Goal: Transaction & Acquisition: Purchase product/service

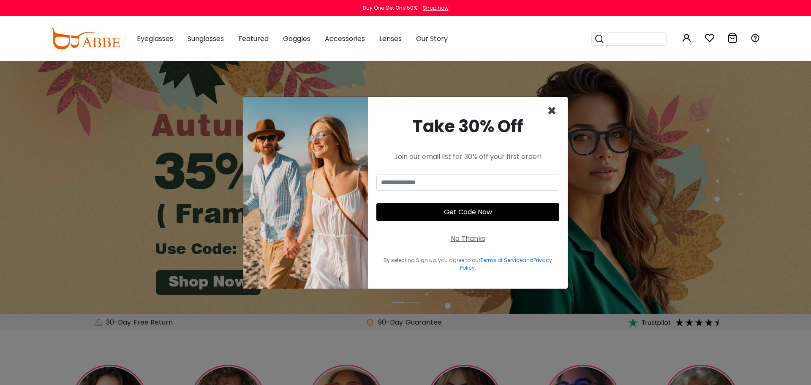
click at [554, 110] on span "×" at bounding box center [552, 111] width 10 height 22
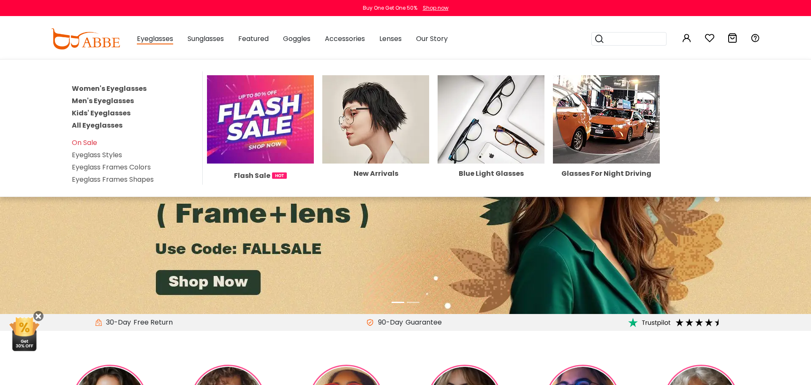
click at [117, 123] on link "All Eyeglasses" at bounding box center [97, 125] width 51 height 10
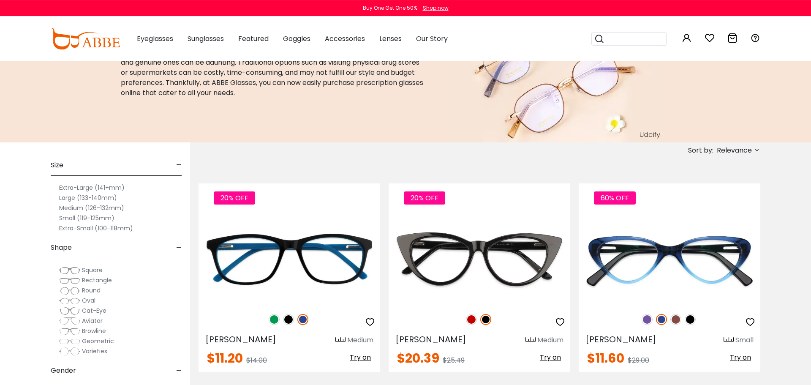
scroll to position [65, 0]
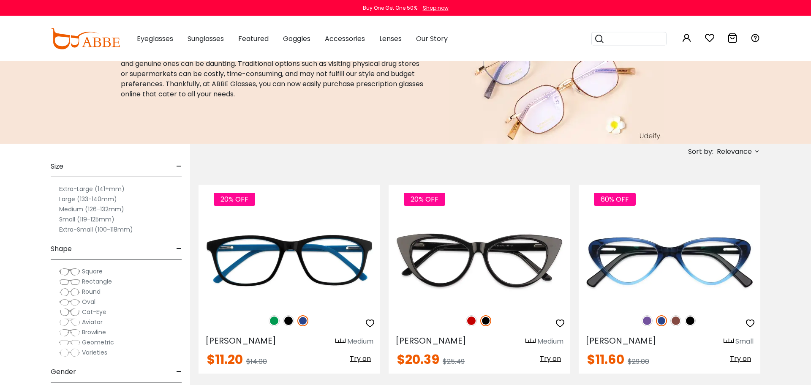
click at [108, 209] on label "Medium (126-132mm)" at bounding box center [91, 209] width 65 height 10
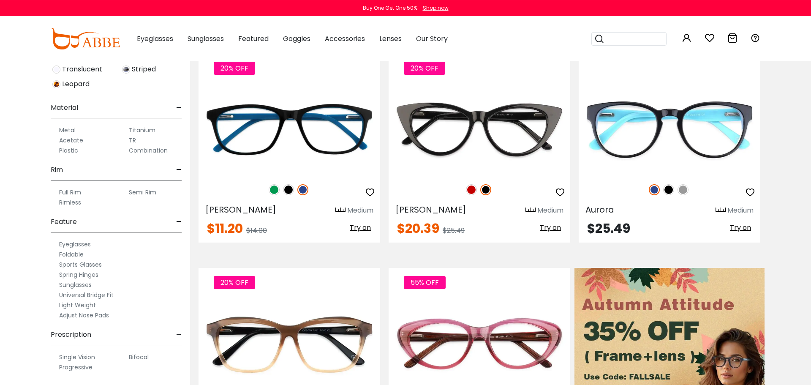
scroll to position [198, 0]
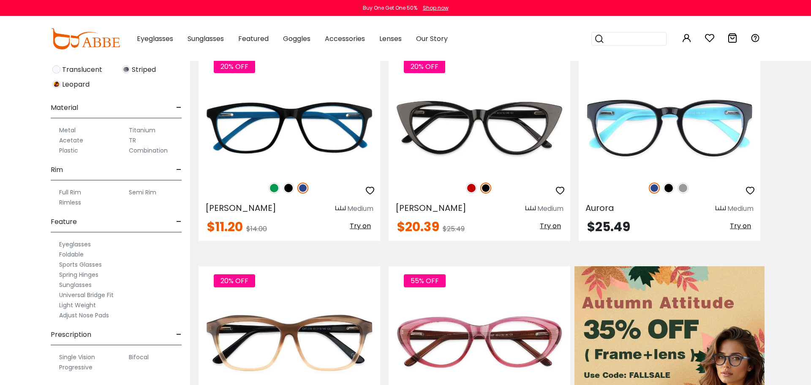
click at [108, 316] on label "Adjust Nose Pads" at bounding box center [84, 315] width 50 height 10
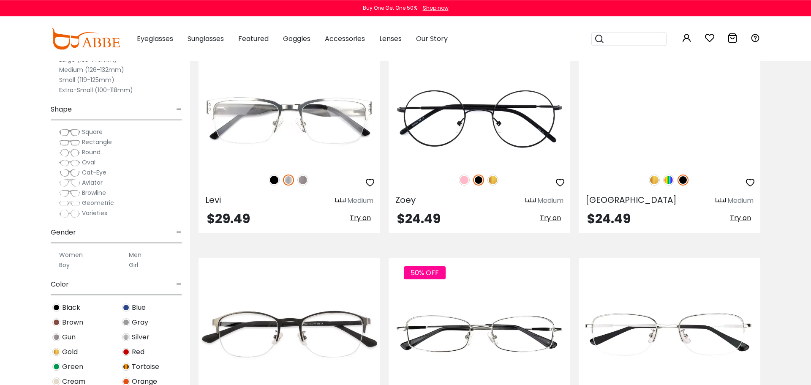
scroll to position [1499, 0]
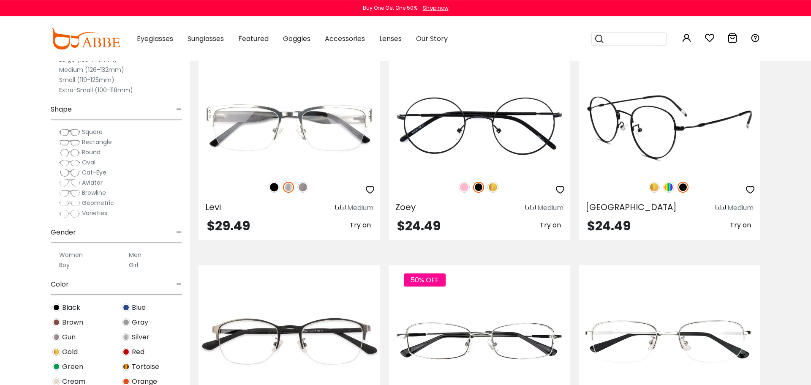
click at [669, 187] on img at bounding box center [668, 187] width 11 height 11
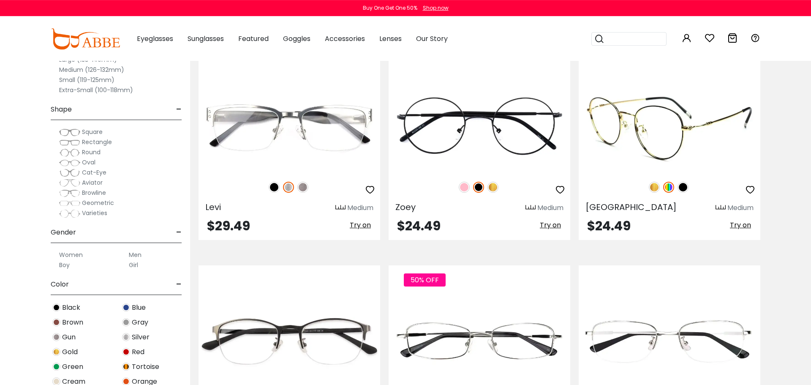
click at [656, 183] on img at bounding box center [654, 187] width 11 height 11
click at [687, 185] on img at bounding box center [683, 187] width 11 height 11
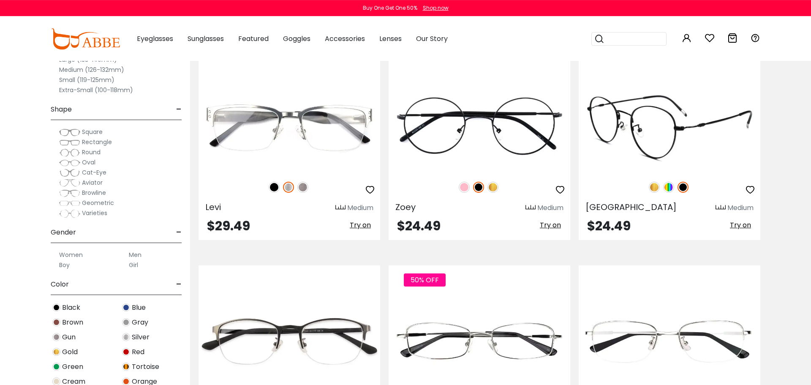
click at [671, 184] on img at bounding box center [668, 187] width 11 height 11
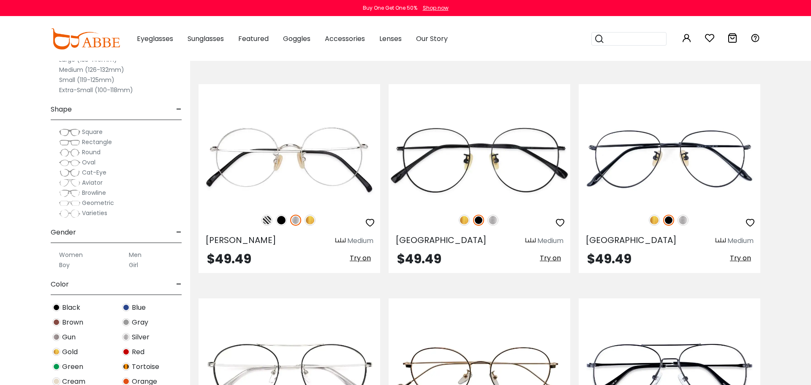
scroll to position [2323, 0]
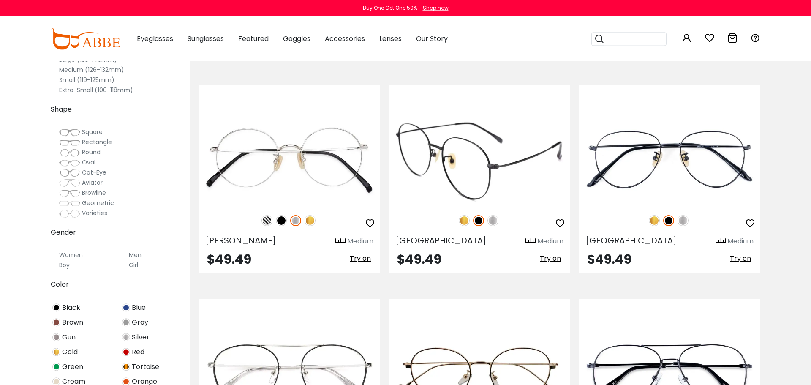
click at [495, 221] on img at bounding box center [493, 220] width 11 height 11
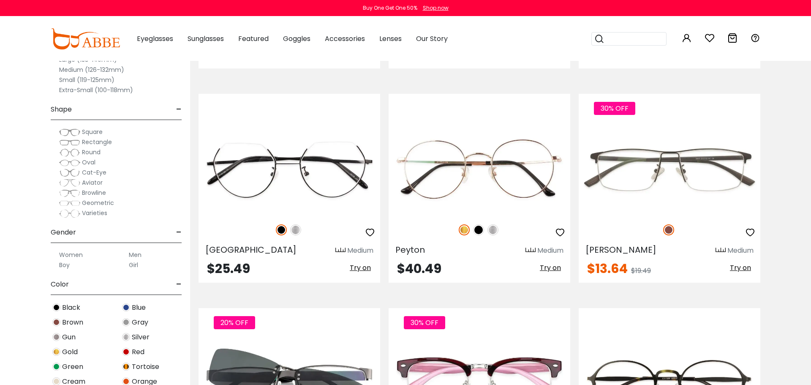
scroll to position [2767, 0]
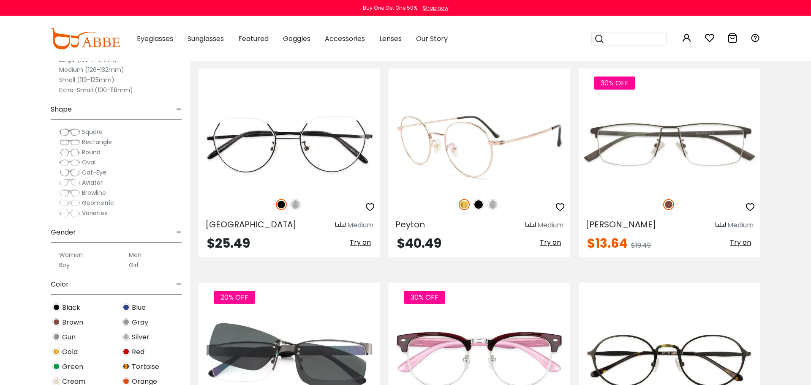
click at [493, 205] on img at bounding box center [493, 204] width 11 height 11
click at [480, 206] on img at bounding box center [478, 204] width 11 height 11
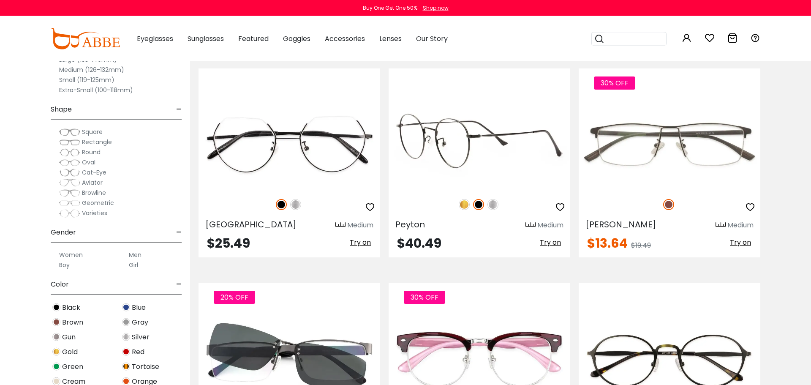
click at [463, 206] on img at bounding box center [464, 204] width 11 height 11
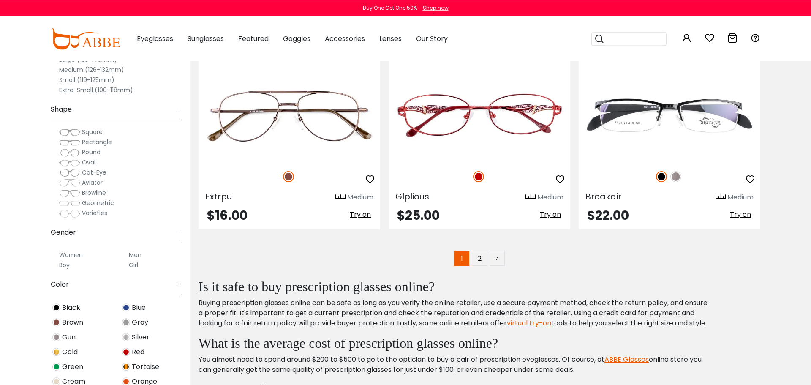
scroll to position [4296, 0]
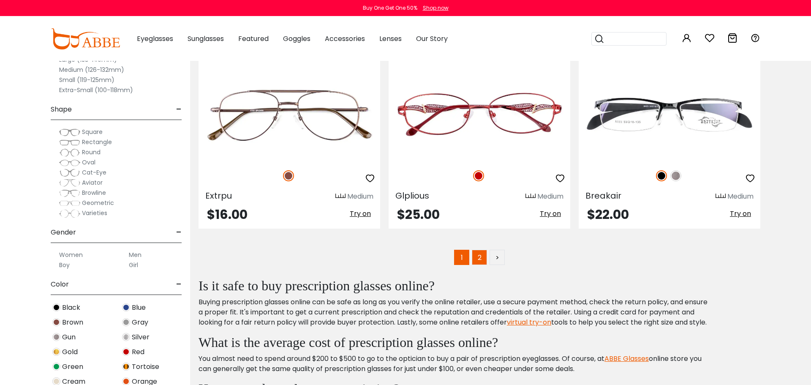
click at [473, 260] on link "2" at bounding box center [479, 257] width 15 height 15
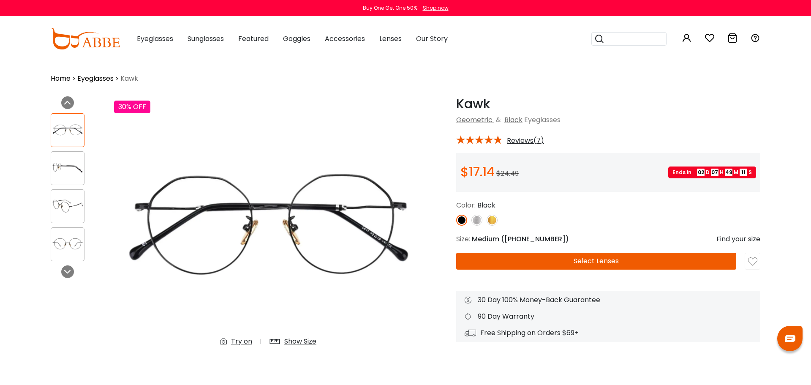
click at [315, 341] on div "Show Size" at bounding box center [300, 341] width 32 height 10
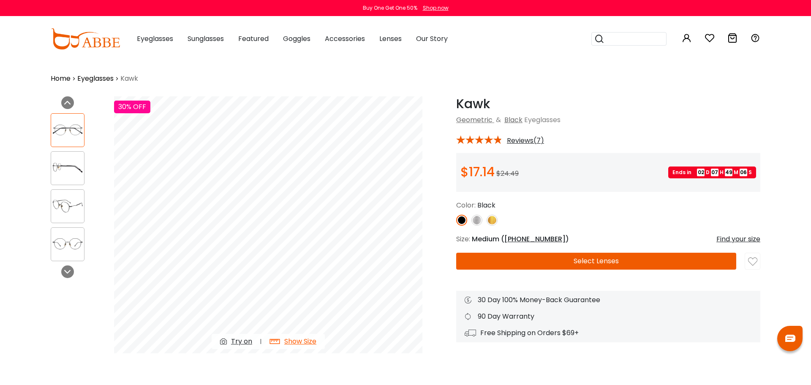
click at [315, 341] on div "Show Size" at bounding box center [300, 341] width 32 height 10
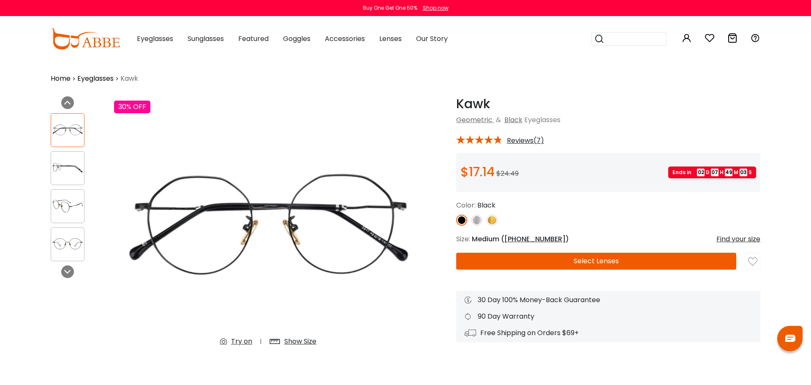
click at [72, 219] on div at bounding box center [68, 206] width 34 height 34
click at [60, 204] on img at bounding box center [67, 206] width 33 height 16
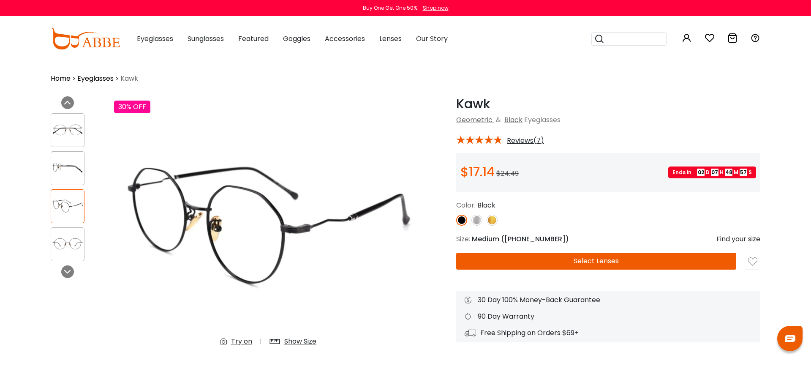
click at [71, 166] on img at bounding box center [67, 168] width 33 height 16
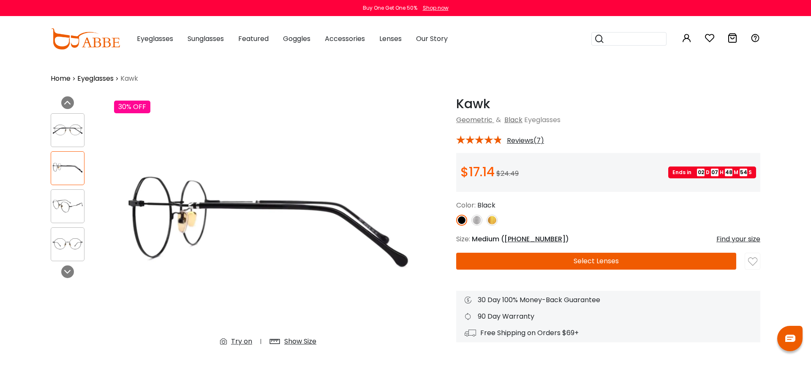
click at [73, 210] on img at bounding box center [67, 206] width 33 height 16
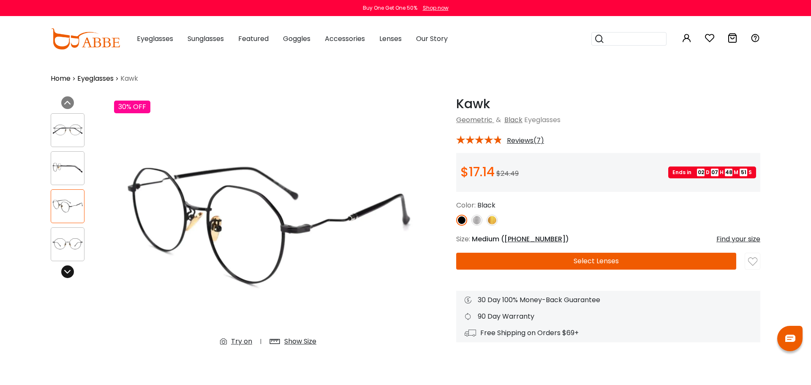
click at [68, 273] on icon at bounding box center [67, 271] width 7 height 7
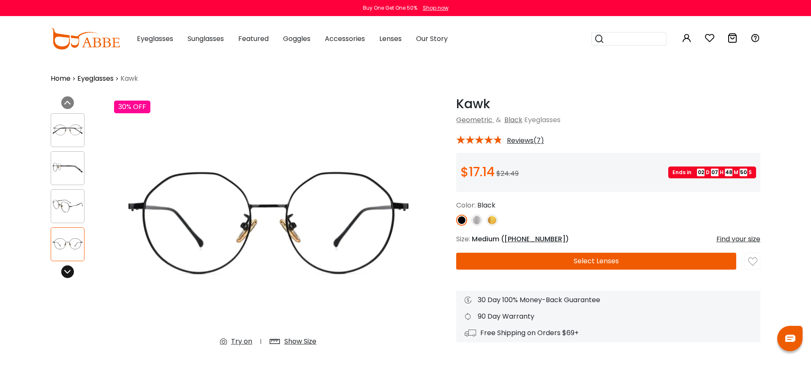
click at [68, 273] on icon at bounding box center [67, 271] width 7 height 7
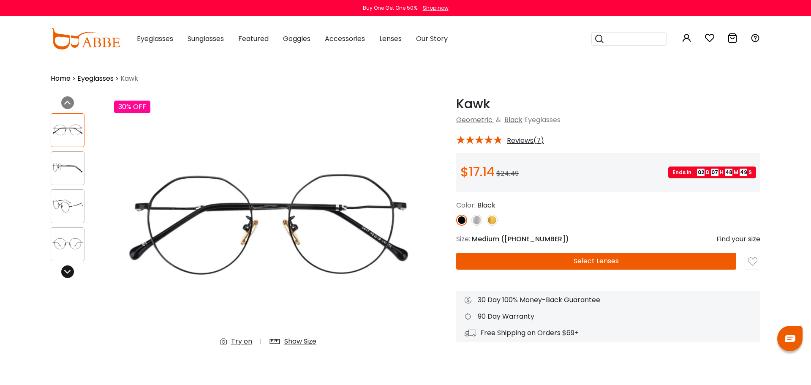
click at [68, 273] on icon at bounding box center [67, 271] width 7 height 7
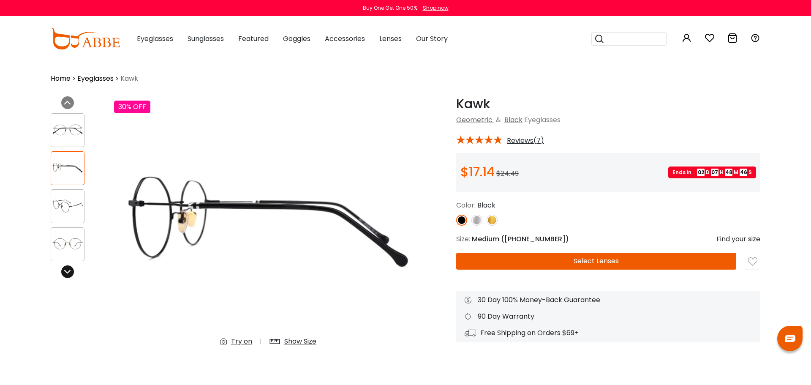
click at [68, 273] on icon at bounding box center [67, 271] width 7 height 7
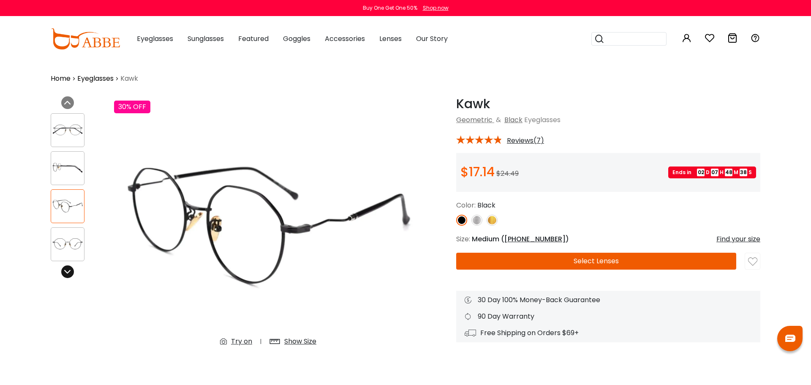
click at [68, 273] on icon at bounding box center [67, 271] width 7 height 7
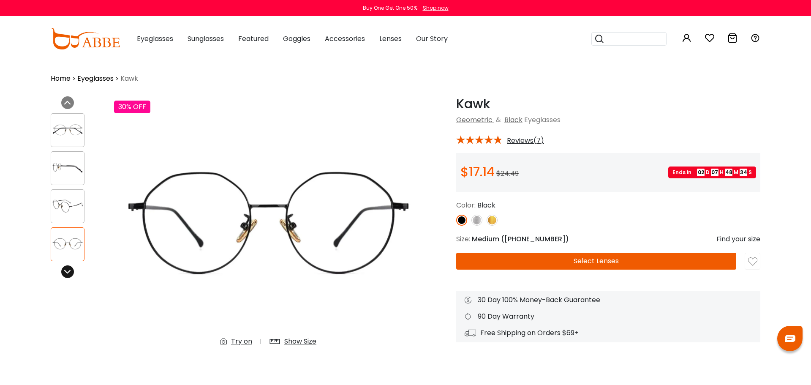
click at [68, 273] on icon at bounding box center [67, 271] width 7 height 7
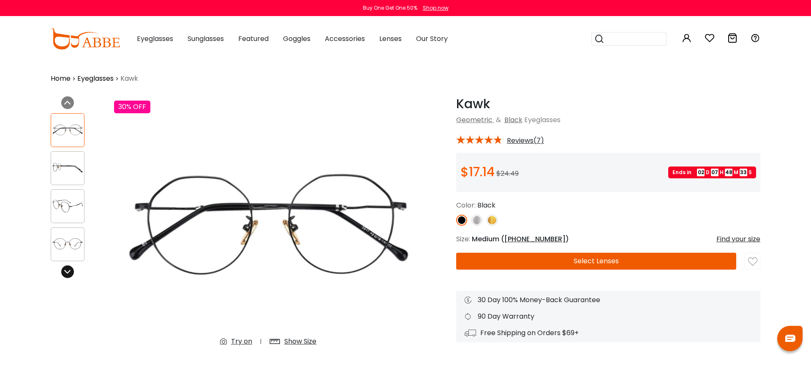
click at [68, 273] on icon at bounding box center [67, 271] width 7 height 7
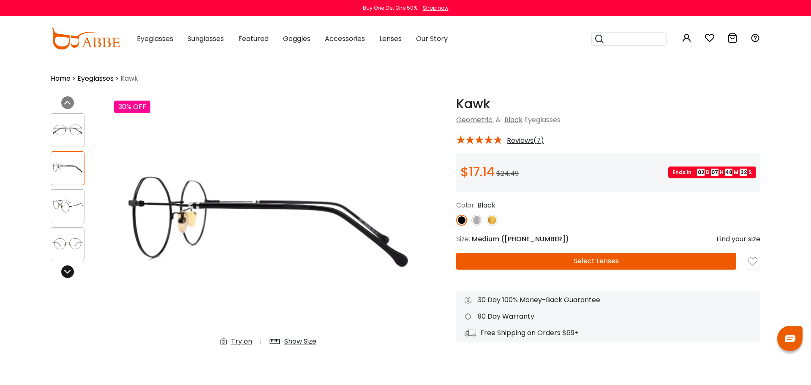
click at [68, 273] on icon at bounding box center [67, 271] width 7 height 7
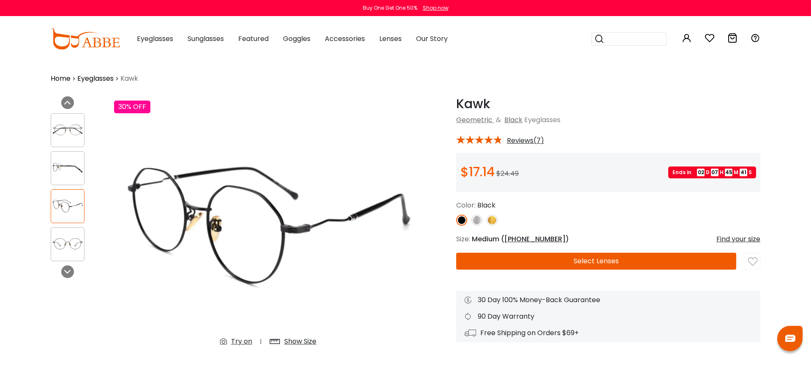
click at [476, 219] on img at bounding box center [477, 220] width 11 height 11
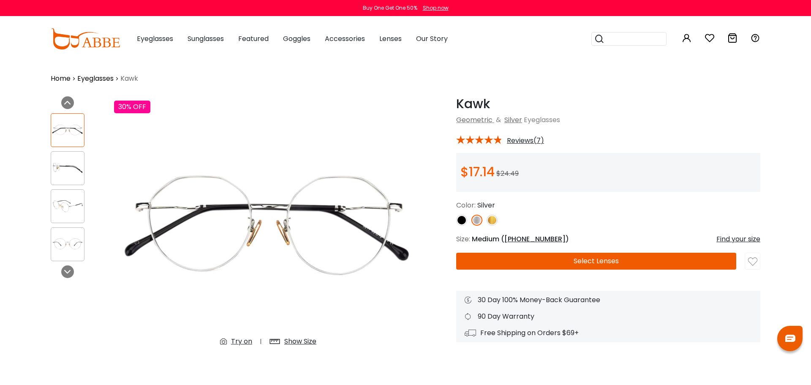
click at [67, 209] on img at bounding box center [67, 206] width 33 height 16
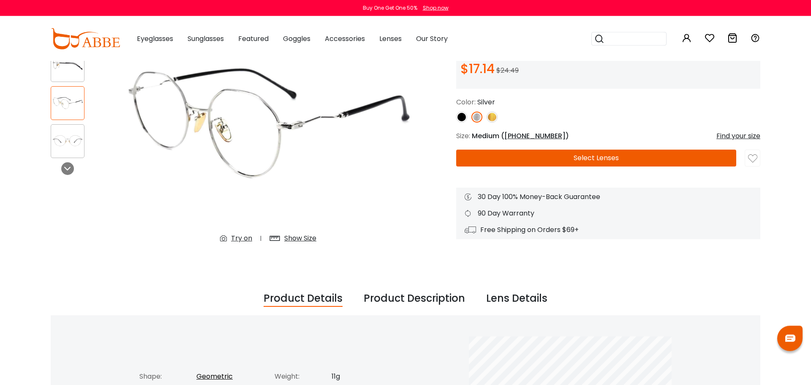
scroll to position [55, 0]
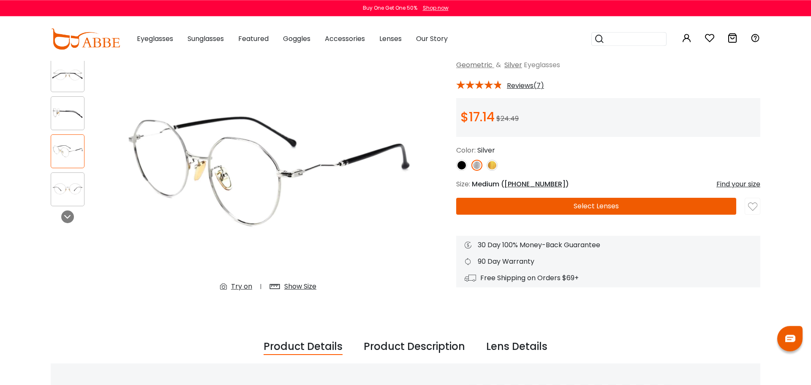
click at [74, 189] on img at bounding box center [67, 189] width 33 height 16
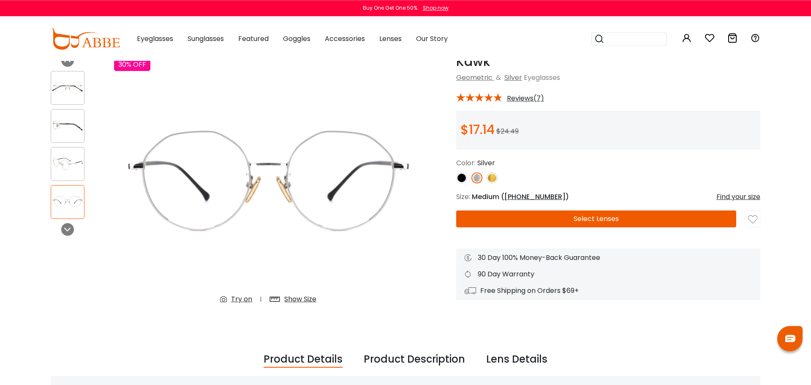
scroll to position [41, 0]
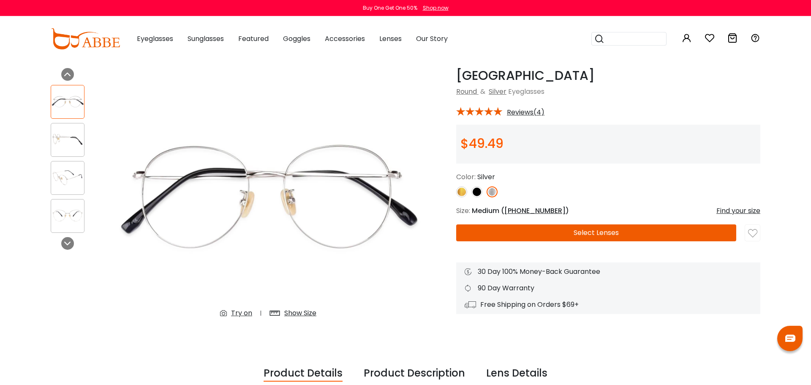
scroll to position [28, 0]
click at [66, 211] on img at bounding box center [67, 216] width 33 height 16
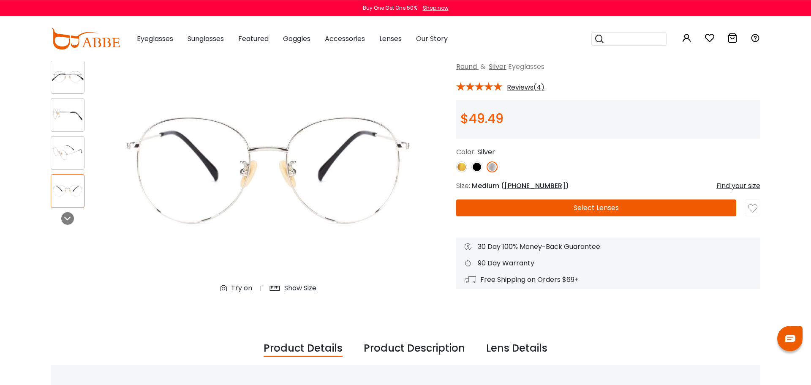
scroll to position [53, 0]
click at [67, 145] on img at bounding box center [67, 153] width 33 height 16
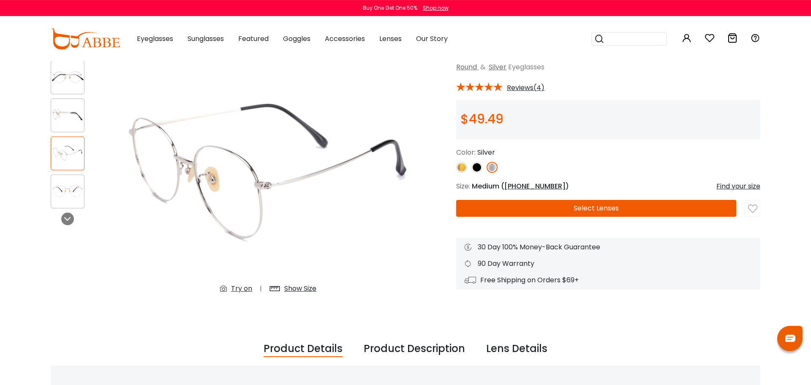
click at [76, 196] on img at bounding box center [67, 191] width 33 height 16
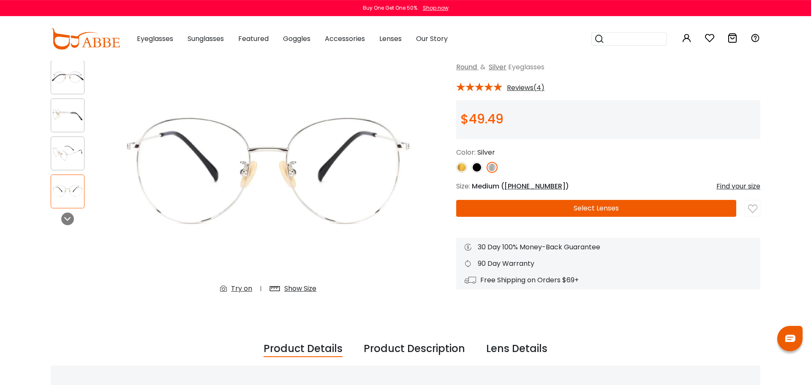
click at [233, 289] on div "Try on" at bounding box center [241, 289] width 21 height 10
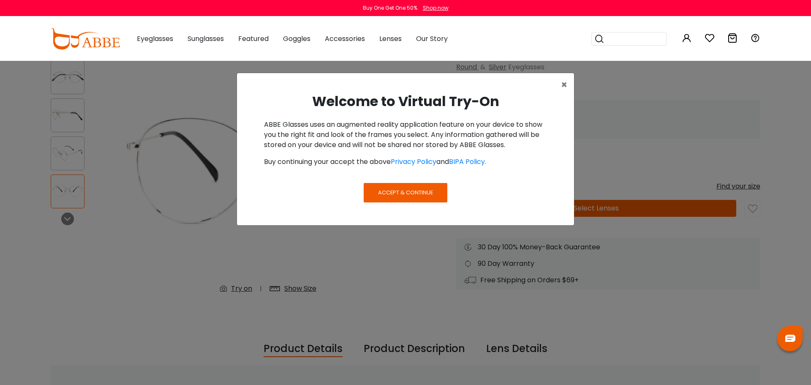
click at [393, 193] on span "Accept & Continue" at bounding box center [405, 192] width 55 height 8
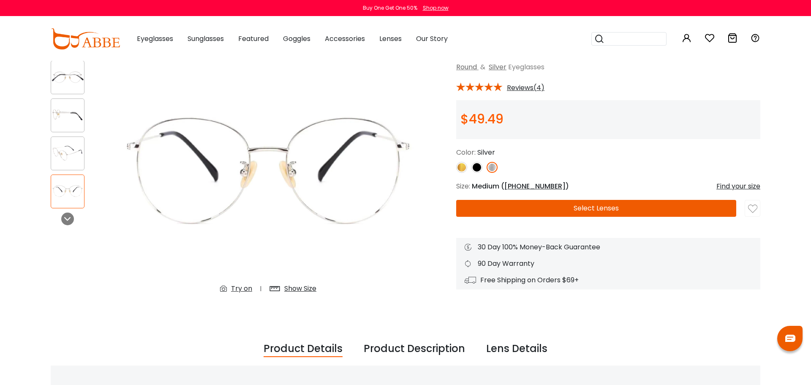
click at [205, 281] on img at bounding box center [268, 172] width 308 height 257
click at [244, 293] on div "Try on" at bounding box center [241, 289] width 21 height 10
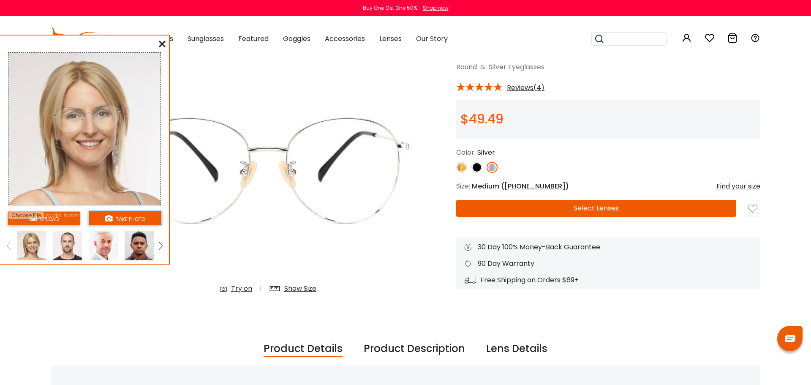
click at [107, 219] on icon at bounding box center [108, 218] width 7 height 7
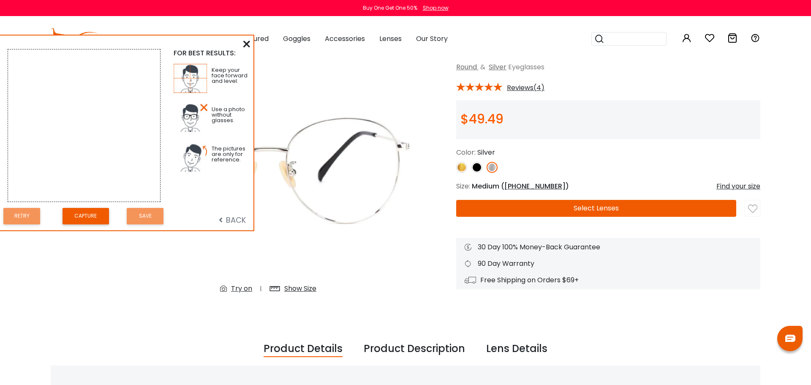
click at [227, 218] on span "BACK" at bounding box center [232, 220] width 27 height 11
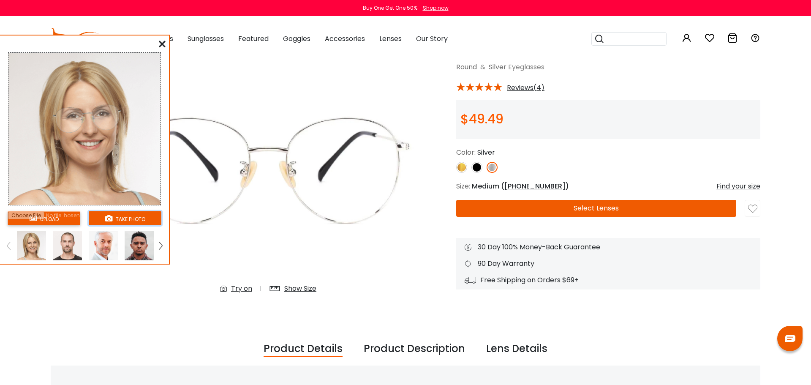
click at [132, 215] on button "take photo" at bounding box center [125, 218] width 73 height 14
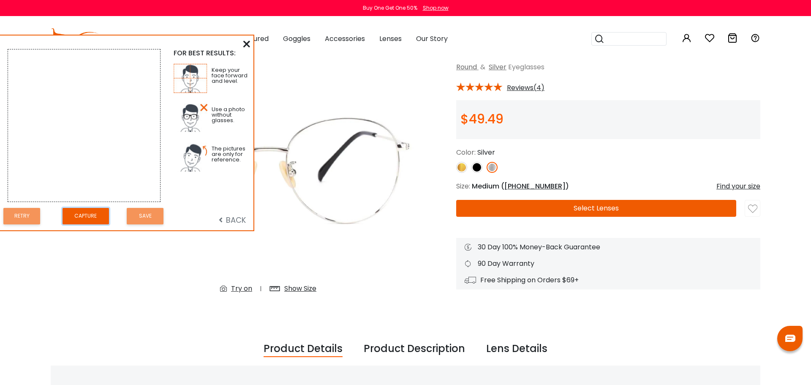
click at [99, 217] on button "Capture" at bounding box center [86, 216] width 46 height 16
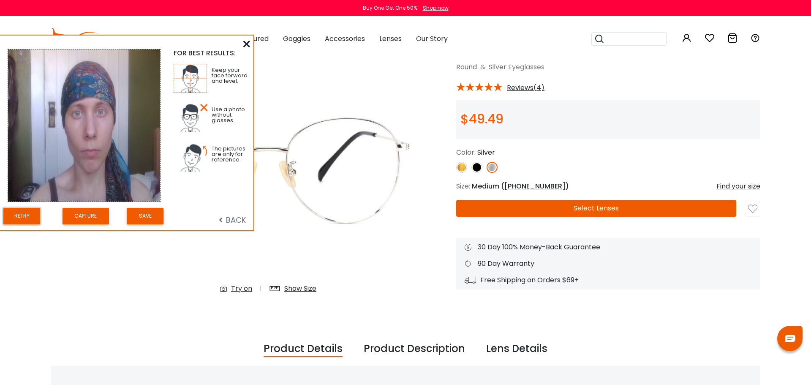
click at [18, 217] on button "Retry" at bounding box center [21, 216] width 37 height 16
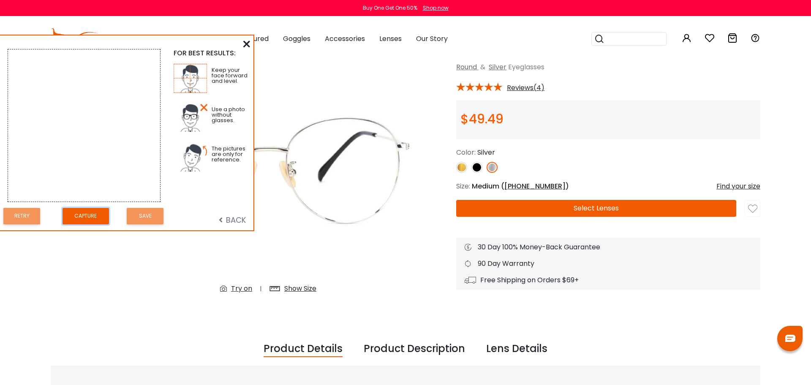
click at [68, 210] on button "Capture" at bounding box center [86, 216] width 46 height 16
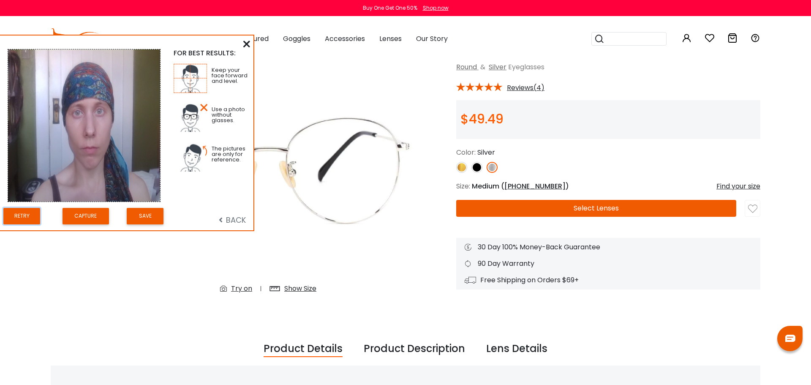
click at [29, 215] on button "Retry" at bounding box center [21, 216] width 37 height 16
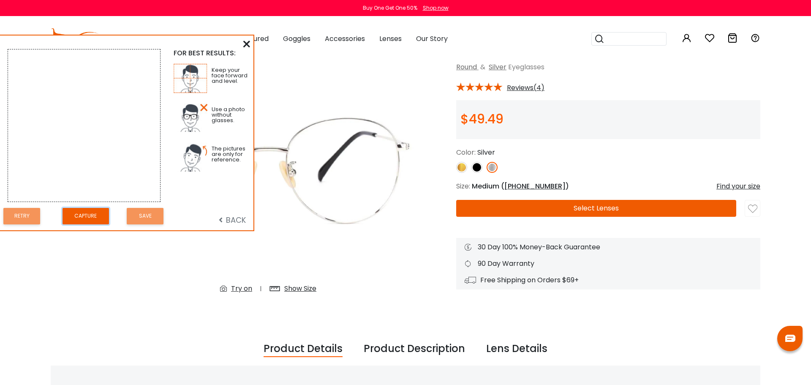
click at [85, 218] on button "Capture" at bounding box center [86, 216] width 46 height 16
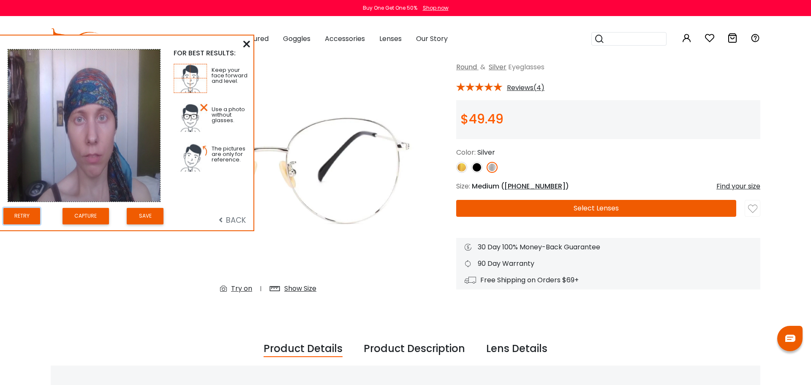
click at [37, 215] on button "Retry" at bounding box center [21, 216] width 37 height 16
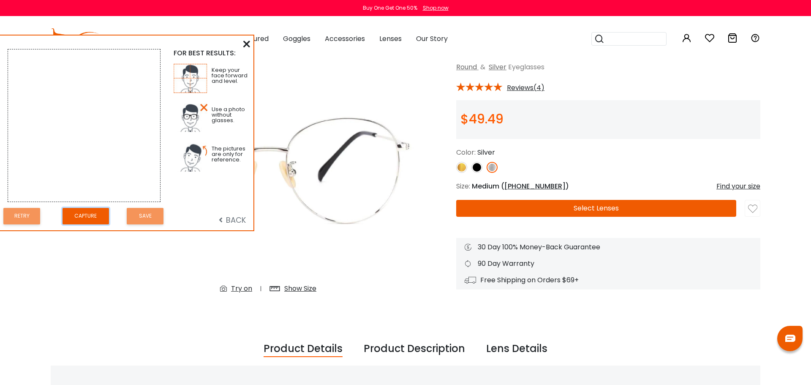
click at [72, 218] on button "Capture" at bounding box center [86, 216] width 46 height 16
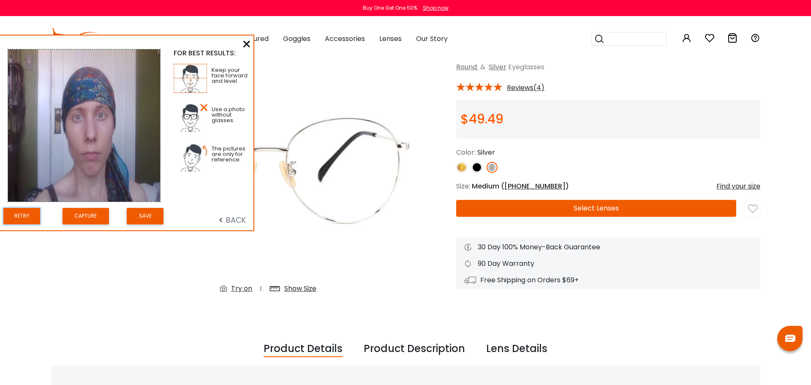
click at [32, 222] on button "Retry" at bounding box center [21, 216] width 37 height 16
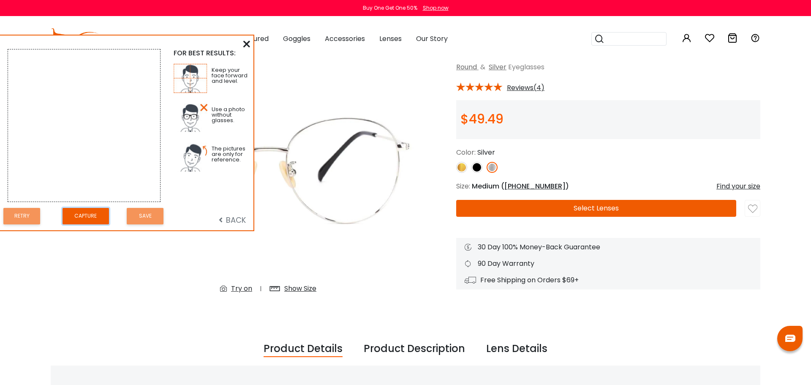
click at [70, 221] on button "Capture" at bounding box center [86, 216] width 46 height 16
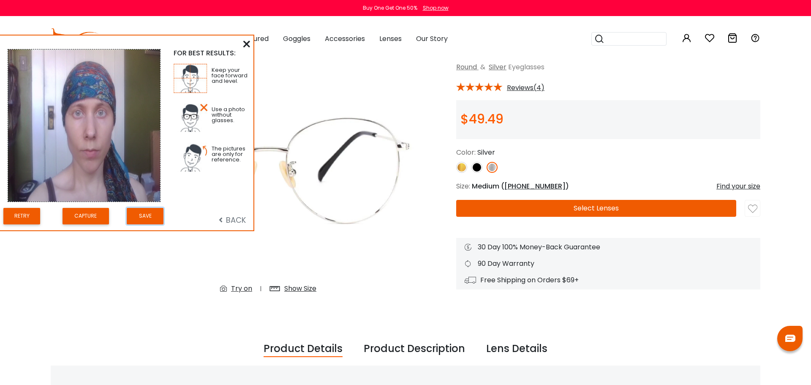
click at [158, 216] on button "Save" at bounding box center [145, 216] width 37 height 16
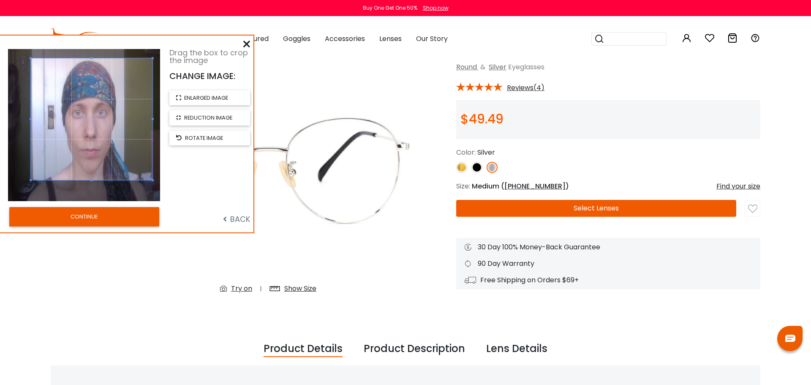
click at [114, 98] on span at bounding box center [92, 119] width 122 height 122
click at [190, 141] on span "rotate image" at bounding box center [204, 138] width 38 height 8
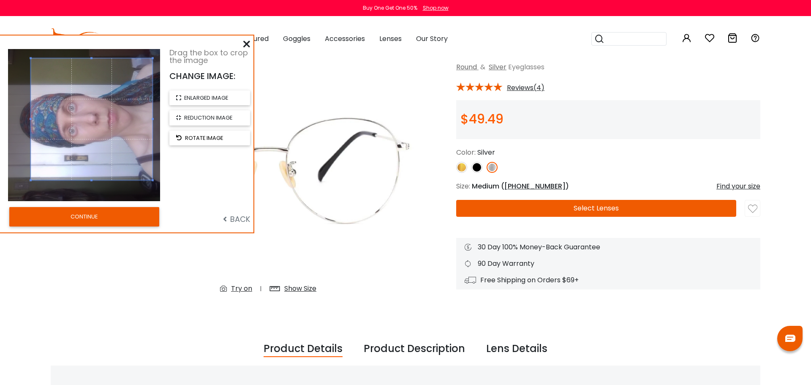
click at [188, 139] on span "rotate image" at bounding box center [204, 138] width 38 height 8
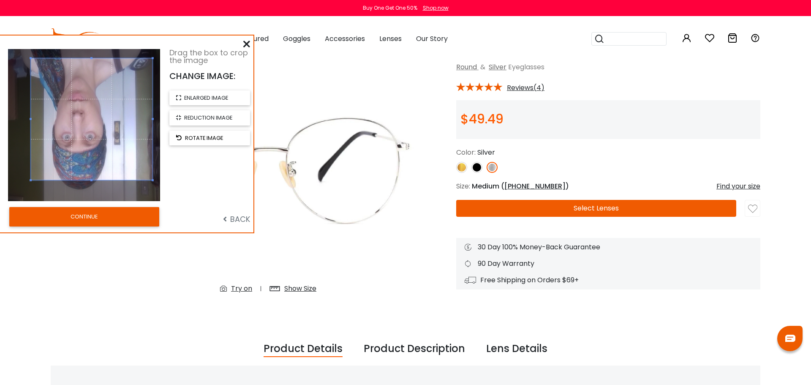
click at [188, 139] on span "rotate image" at bounding box center [204, 138] width 38 height 8
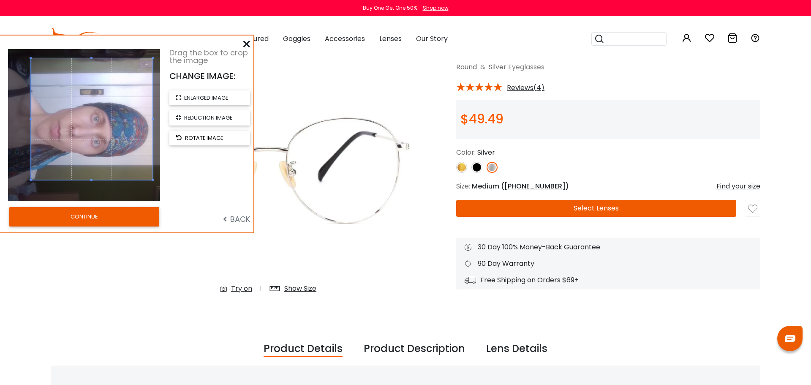
click at [188, 139] on span "rotate image" at bounding box center [204, 138] width 38 height 8
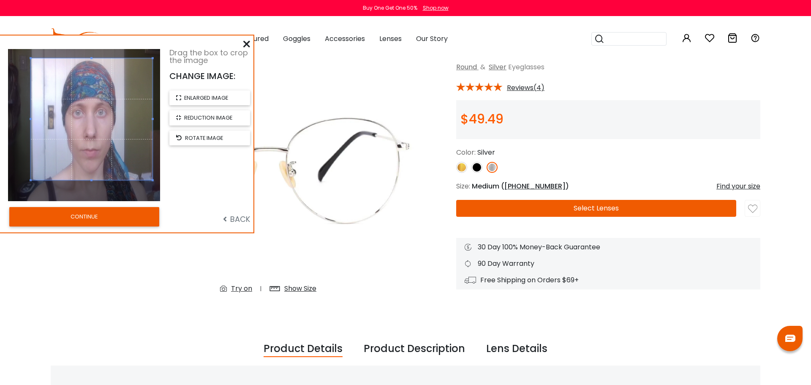
click at [129, 216] on button "CONTINUE" at bounding box center [84, 216] width 150 height 19
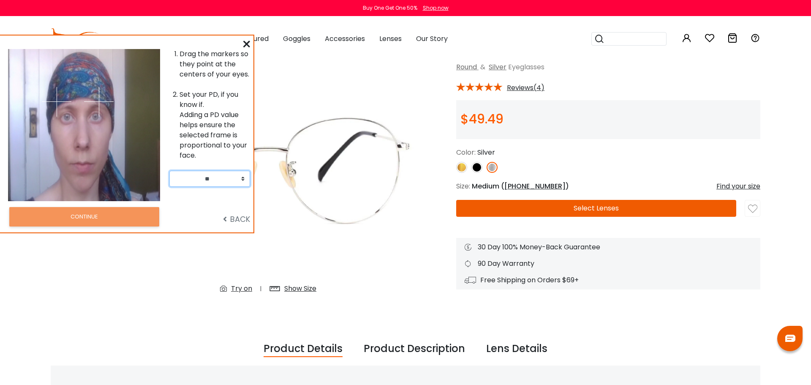
click at [169, 171] on select "** ** ** ** ** ** ** ** ** ** ** ** ** ** ** ** ** ** ** ** ** ** ** ** ** ** *…" at bounding box center [209, 179] width 81 height 16
select select "**"
click option "**" at bounding box center [0, 0] width 0 height 0
drag, startPoint x: 57, startPoint y: 102, endPoint x: 218, endPoint y: 74, distance: 164.2
click at [68, 116] on img at bounding box center [69, 117] width 30 height 30
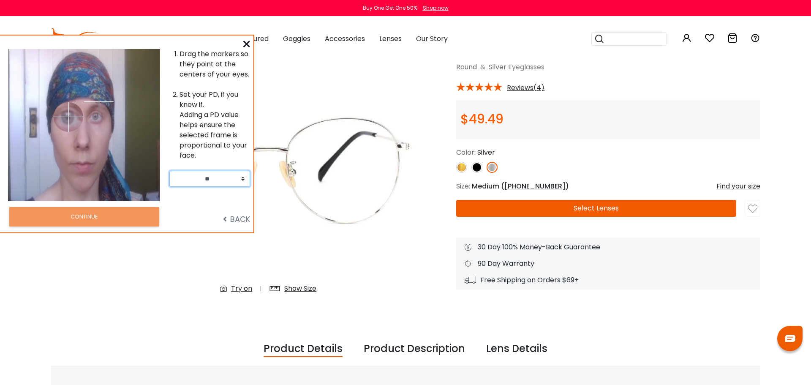
click at [207, 116] on div "Drag the markers so they point at the centers of your eyes. Set your PD, if you…" at bounding box center [126, 125] width 255 height 152
click at [218, 74] on li "Drag the markers so they point at the centers of your eyes." at bounding box center [215, 64] width 71 height 30
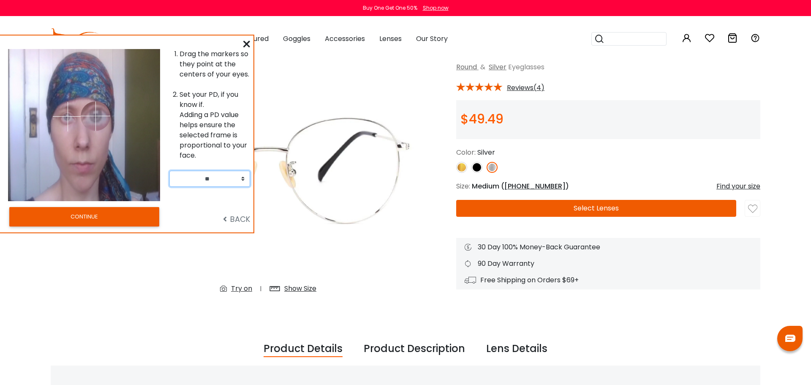
drag, startPoint x: 155, startPoint y: 125, endPoint x: 96, endPoint y: 116, distance: 59.9
click at [96, 116] on img at bounding box center [96, 116] width 30 height 30
drag, startPoint x: 67, startPoint y: 124, endPoint x: 67, endPoint y: 117, distance: 7.2
click at [67, 117] on img at bounding box center [67, 117] width 30 height 30
click at [116, 219] on button "CONTINUE" at bounding box center [84, 216] width 150 height 19
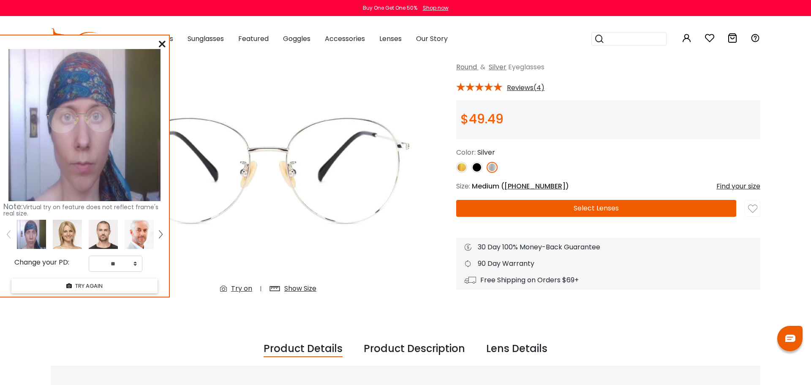
click at [178, 117] on img at bounding box center [268, 172] width 308 height 257
click at [184, 113] on img at bounding box center [268, 172] width 308 height 257
click at [186, 100] on img at bounding box center [268, 172] width 308 height 257
click at [204, 136] on img at bounding box center [268, 172] width 308 height 257
click at [203, 126] on img at bounding box center [268, 172] width 308 height 257
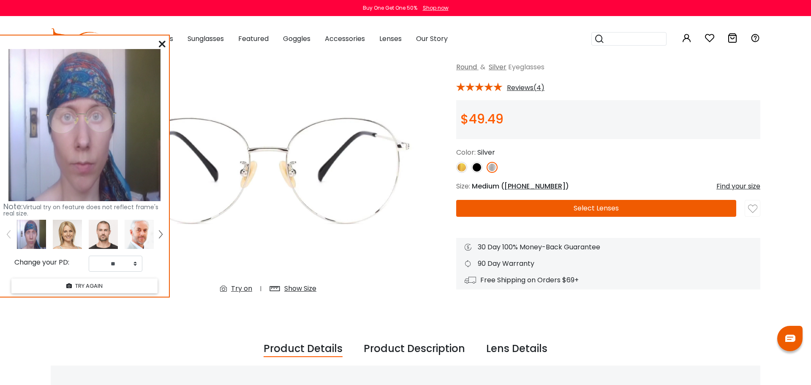
click at [200, 109] on img at bounding box center [268, 172] width 308 height 257
click at [205, 76] on img at bounding box center [268, 172] width 308 height 257
click at [207, 106] on img at bounding box center [268, 172] width 308 height 257
click at [195, 97] on img at bounding box center [268, 172] width 308 height 257
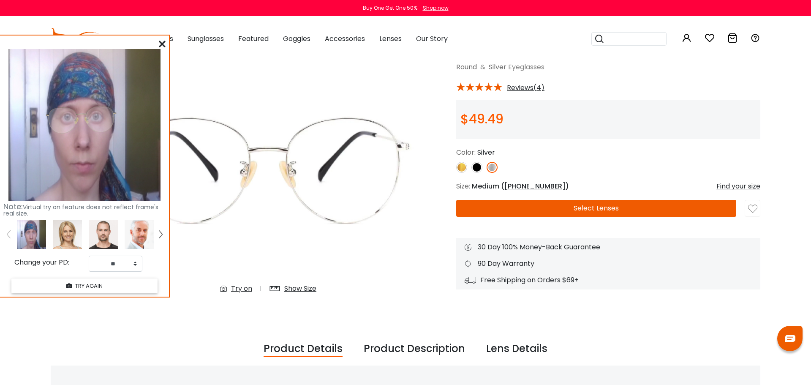
click at [196, 85] on img at bounding box center [268, 172] width 308 height 257
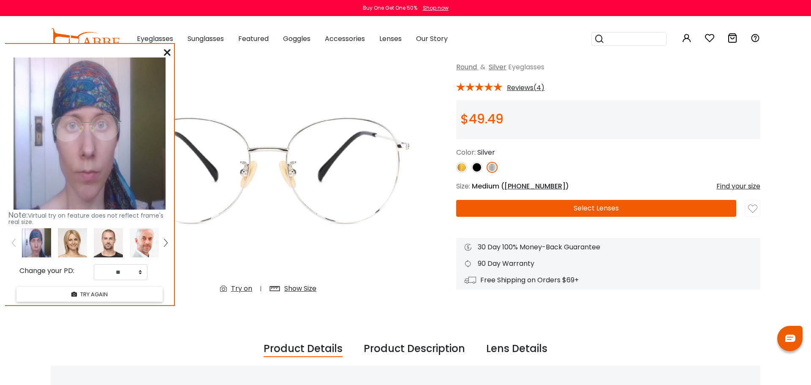
drag, startPoint x: 99, startPoint y: 126, endPoint x: 104, endPoint y: 135, distance: 9.9
click at [104, 135] on img at bounding box center [86, 128] width 78 height 41
click at [94, 264] on select "** ** ** ** ** ** ** ** ** ** ** ** ** ** ** ** ** ** ** ** ** ** ** ** ** ** *…" at bounding box center [121, 272] width 54 height 16
select select "**"
click option "**" at bounding box center [0, 0] width 0 height 0
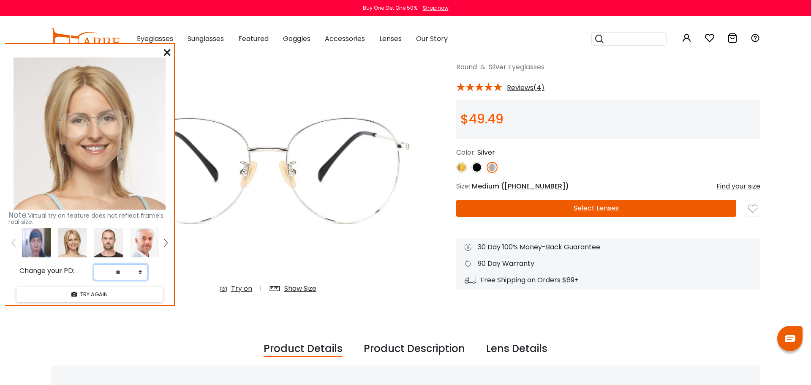
click at [86, 268] on div "Change your PD:" at bounding box center [46, 274] width 85 height 13
click at [71, 269] on div "Change your PD:" at bounding box center [46, 274] width 85 height 13
click at [38, 250] on img at bounding box center [36, 242] width 29 height 29
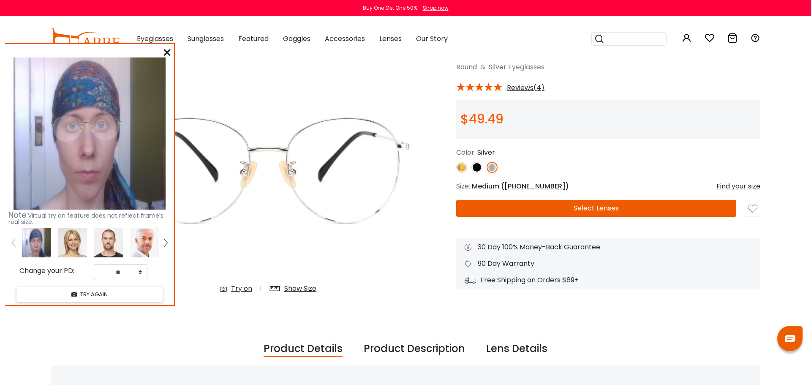
click at [169, 50] on icon at bounding box center [167, 52] width 7 height 7
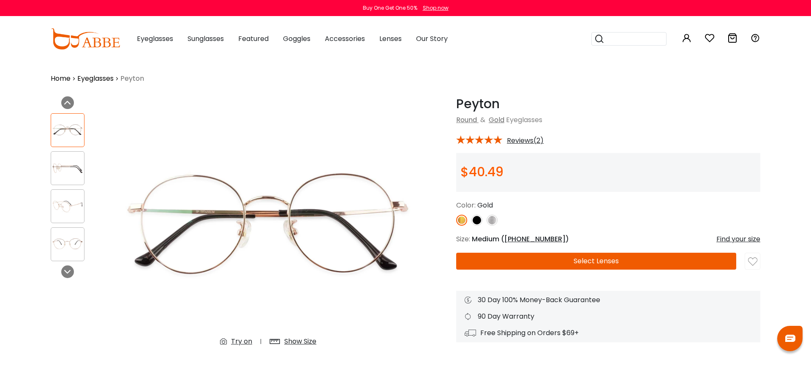
click at [490, 221] on img at bounding box center [492, 220] width 11 height 11
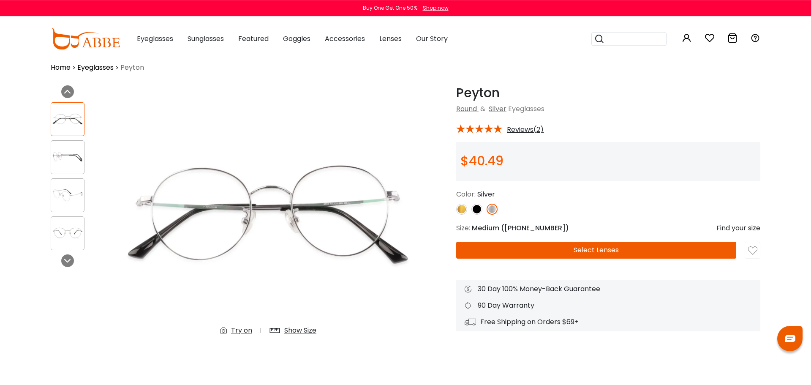
scroll to position [10, 0]
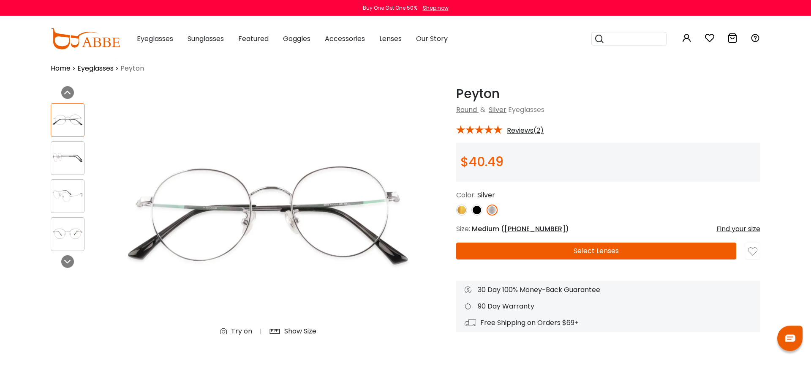
click at [75, 197] on img at bounding box center [67, 196] width 33 height 16
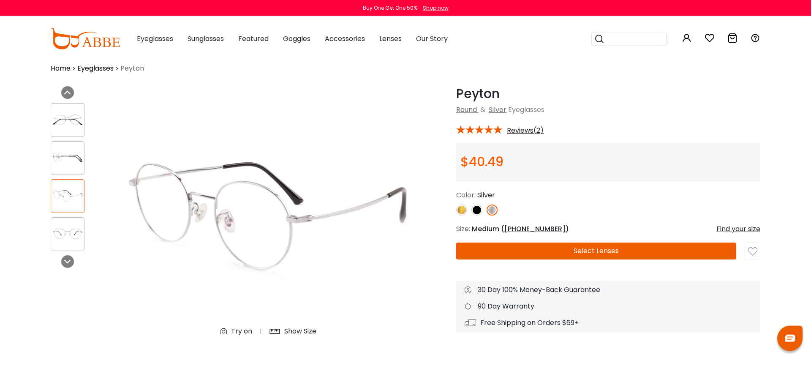
click at [67, 227] on img at bounding box center [67, 234] width 33 height 16
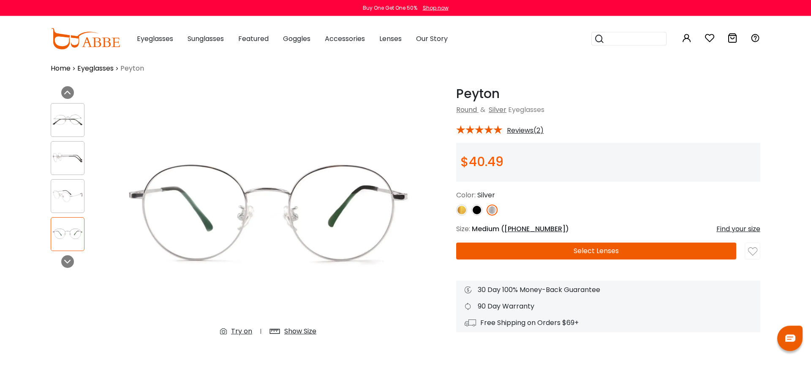
click at [735, 229] on div "Find your size" at bounding box center [739, 229] width 44 height 10
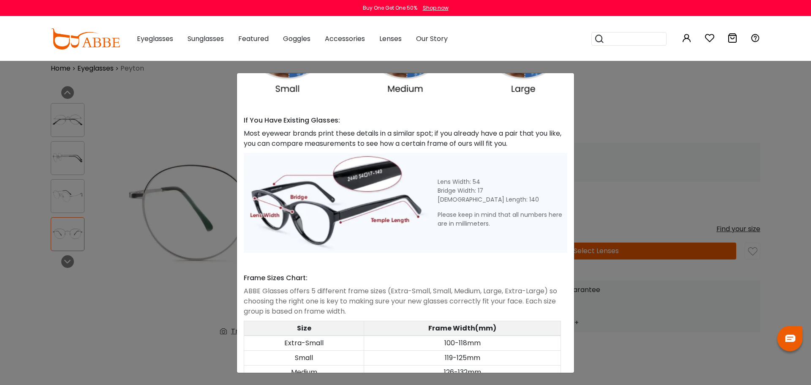
scroll to position [336, 0]
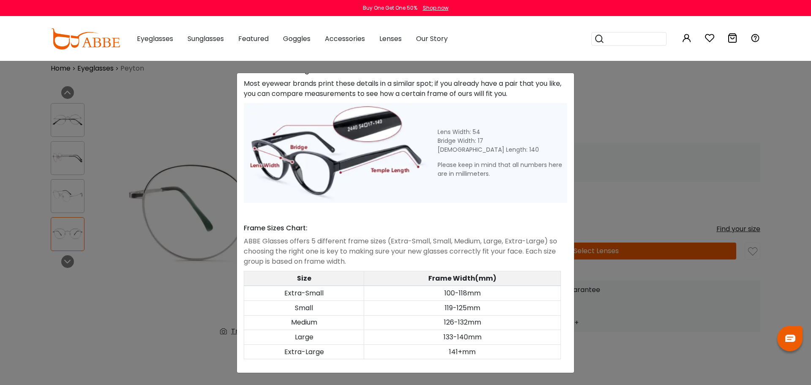
click at [702, 152] on div "Size Guide × A Skill For Finding Suitable Glasses Size: Use a Credit Card Place…" at bounding box center [405, 192] width 811 height 385
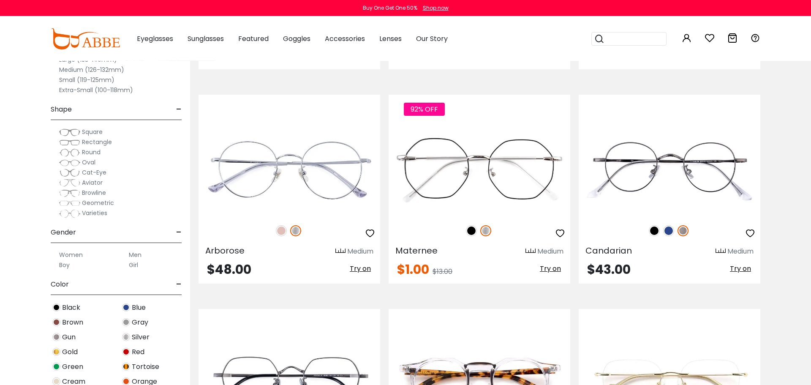
scroll to position [585, 0]
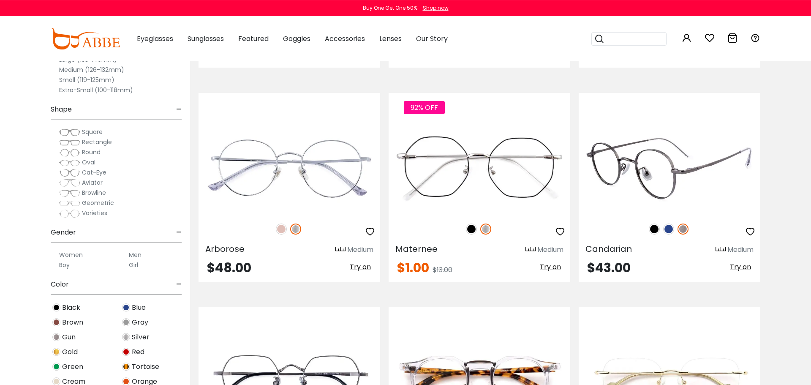
click at [656, 230] on img at bounding box center [654, 229] width 11 height 11
click at [669, 231] on img at bounding box center [668, 229] width 11 height 11
click at [680, 229] on img at bounding box center [683, 229] width 11 height 11
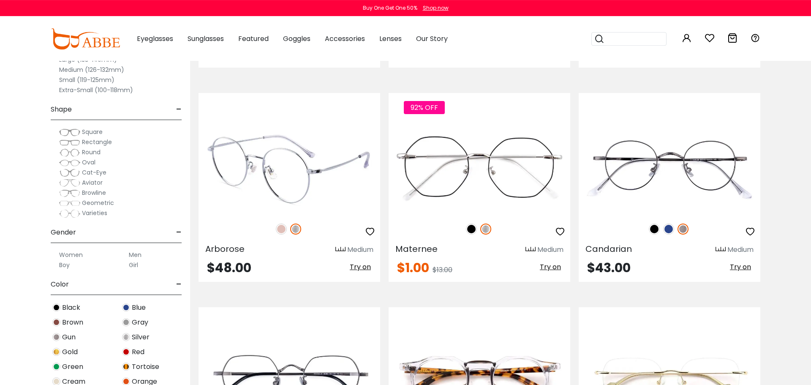
click at [284, 231] on img at bounding box center [281, 229] width 11 height 11
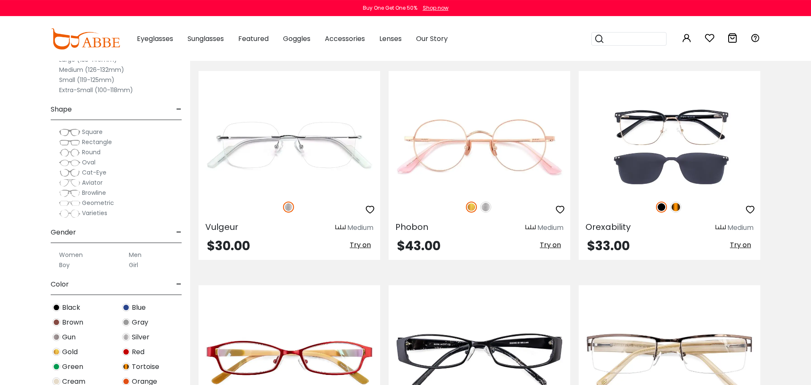
scroll to position [1031, 0]
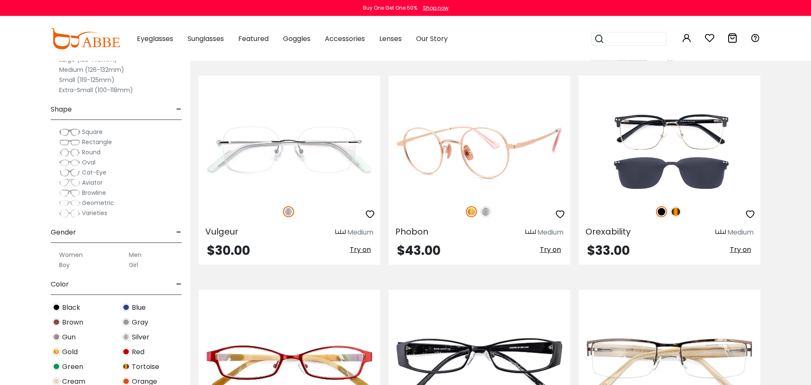
click at [488, 210] on img at bounding box center [485, 211] width 11 height 11
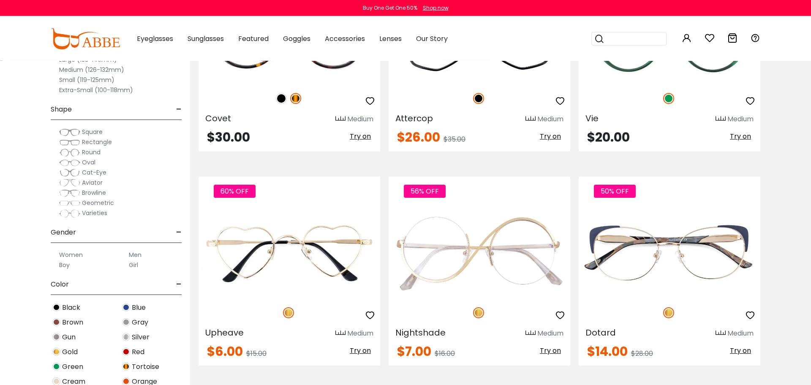
scroll to position [1664, 0]
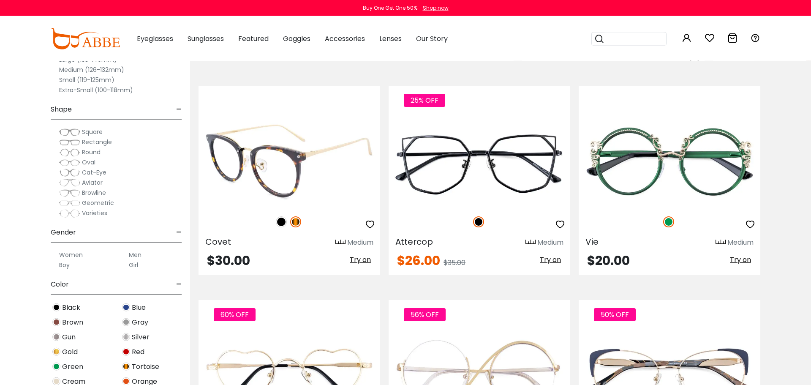
click at [279, 221] on img at bounding box center [281, 221] width 11 height 11
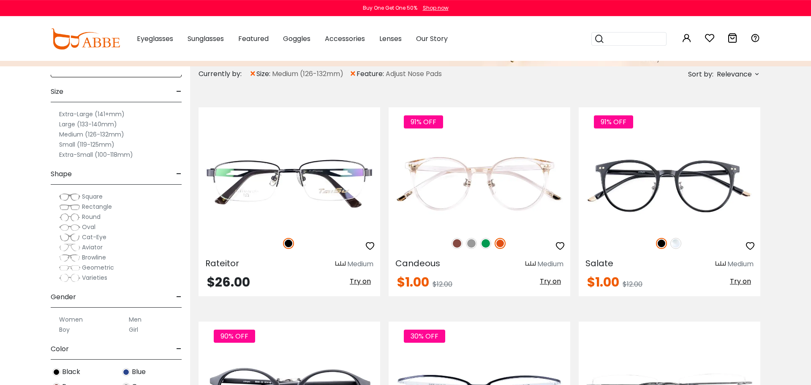
scroll to position [0, 0]
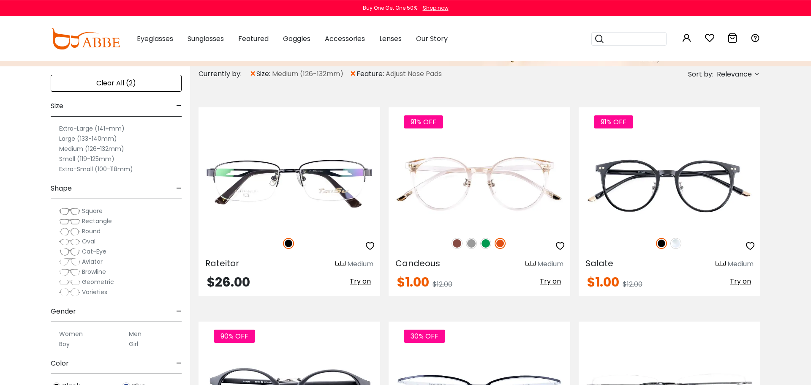
click at [255, 71] on span "×" at bounding box center [252, 73] width 7 height 15
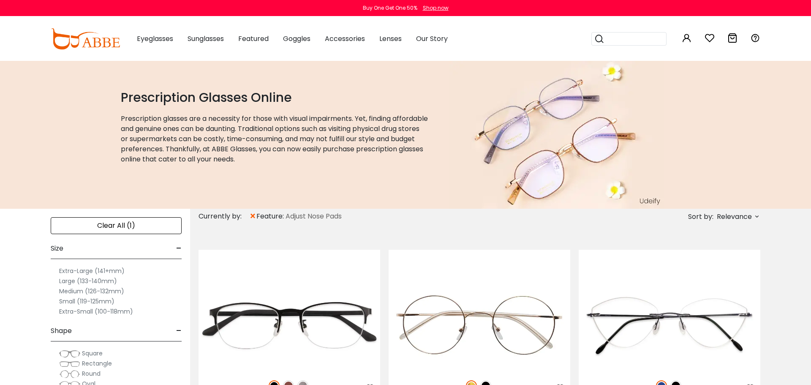
click at [92, 300] on label "Small (119-125mm)" at bounding box center [86, 301] width 55 height 10
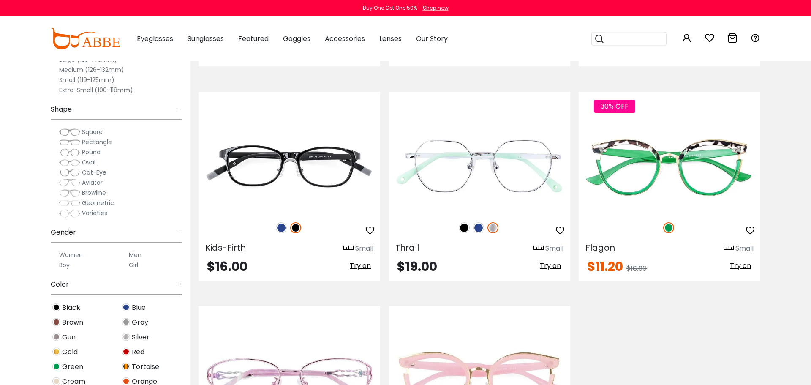
scroll to position [1460, 0]
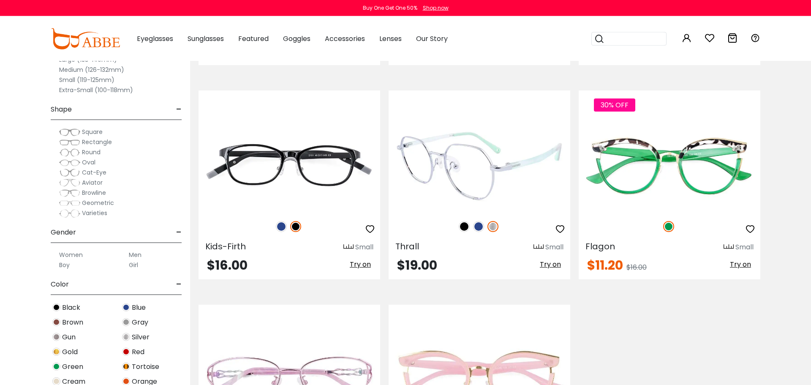
click at [468, 228] on img at bounding box center [464, 226] width 11 height 11
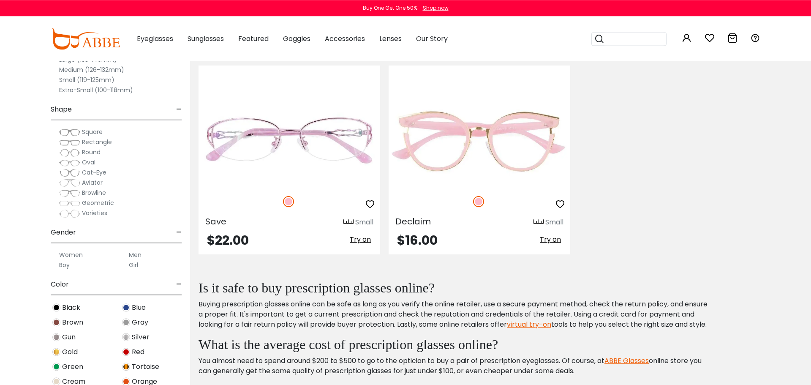
scroll to position [1702, 0]
